Goal: Information Seeking & Learning: Learn about a topic

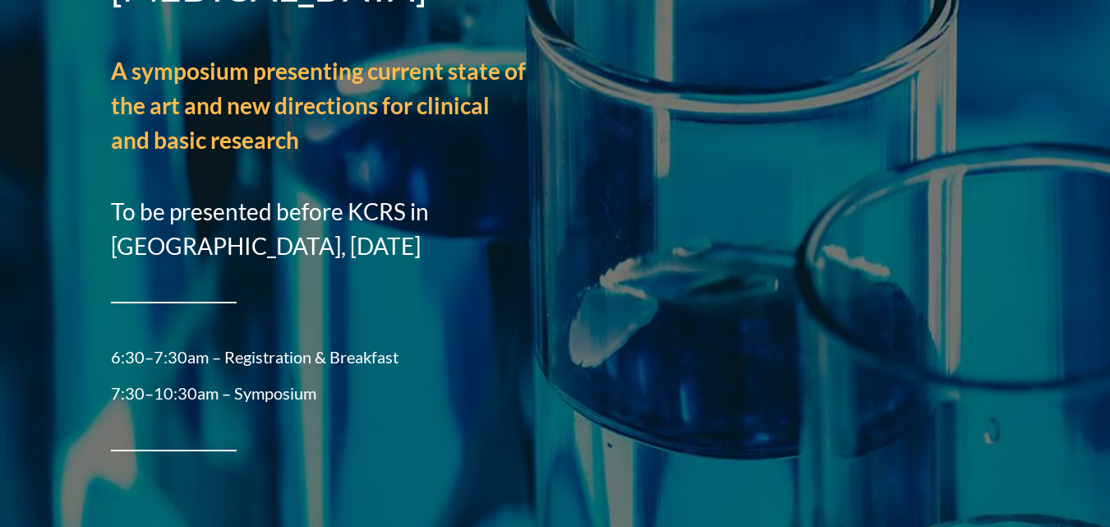
scroll to position [2361, 0]
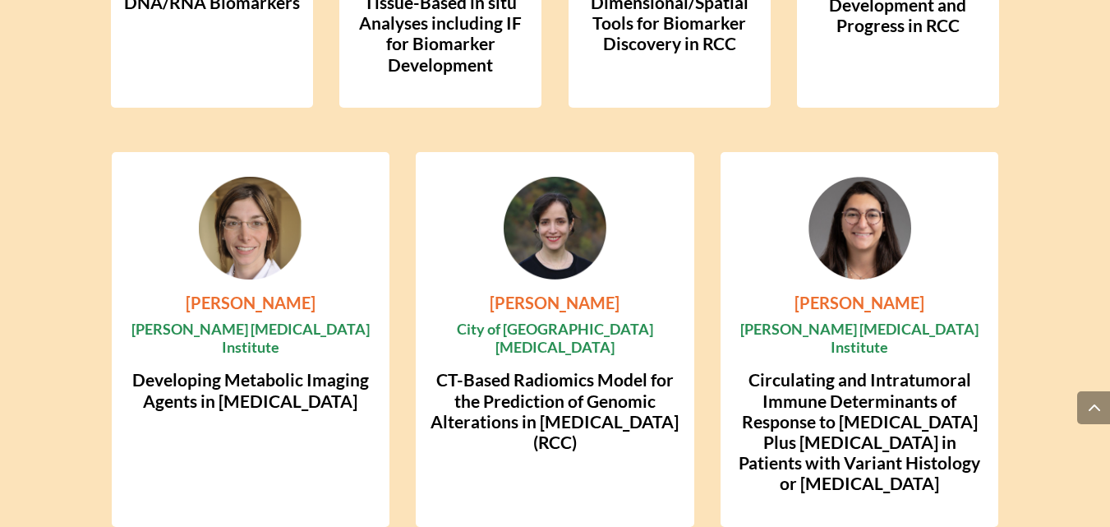
click at [274, 293] on p "[PERSON_NAME]" at bounding box center [251, 303] width 278 height 20
click at [312, 369] on h4 "Developing Metabolic Imaging Agents in [MEDICAL_DATA]" at bounding box center [250, 393] width 251 height 49
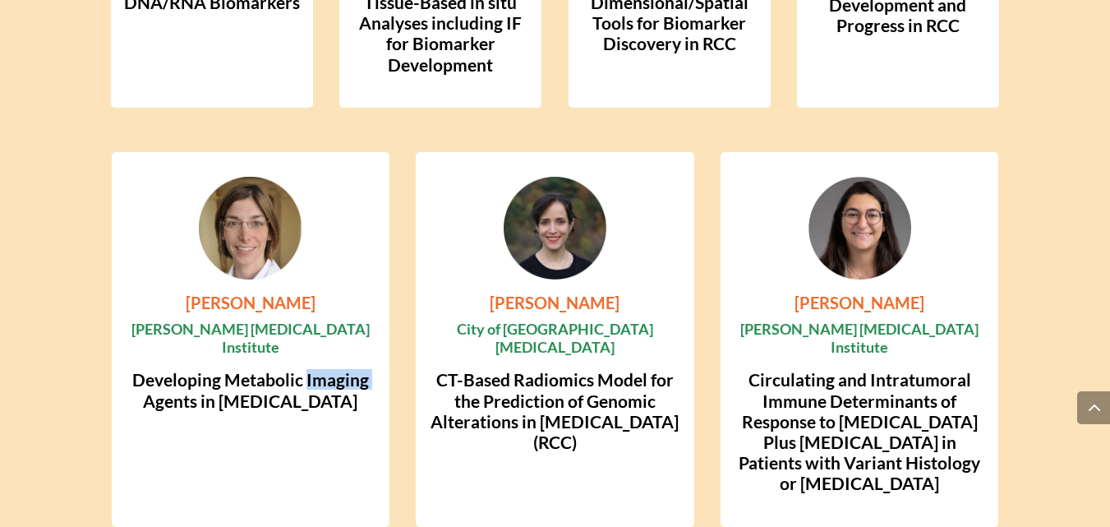
click at [312, 369] on h4 "Developing Metabolic Imaging Agents in [MEDICAL_DATA]" at bounding box center [250, 393] width 251 height 49
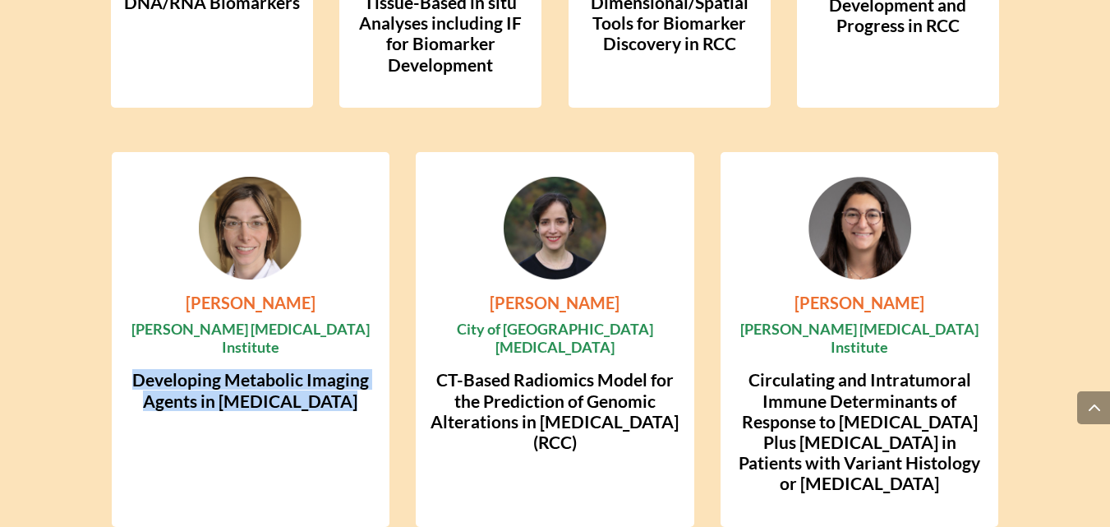
click at [312, 369] on h4 "Developing Metabolic Imaging Agents in [MEDICAL_DATA]" at bounding box center [250, 393] width 251 height 49
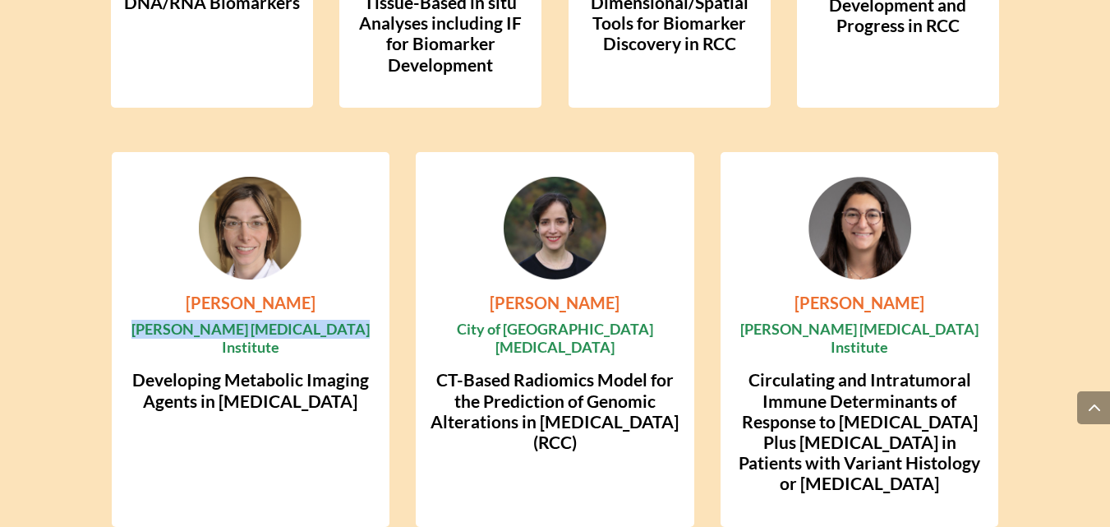
drag, startPoint x: 381, startPoint y: 289, endPoint x: 150, endPoint y: 294, distance: 231.0
click at [150, 294] on div "HEATHER JACENE Dana-Farber Cancer Institute Developing Metabolic Imaging Agents…" at bounding box center [251, 339] width 278 height 375
copy p "[PERSON_NAME] [MEDICAL_DATA] Institute"
